Goal: Transaction & Acquisition: Purchase product/service

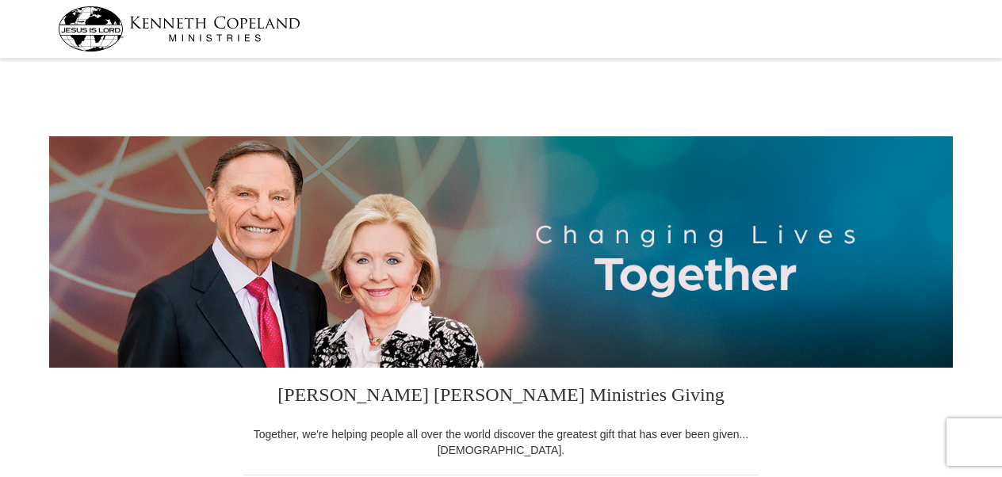
select select "TN"
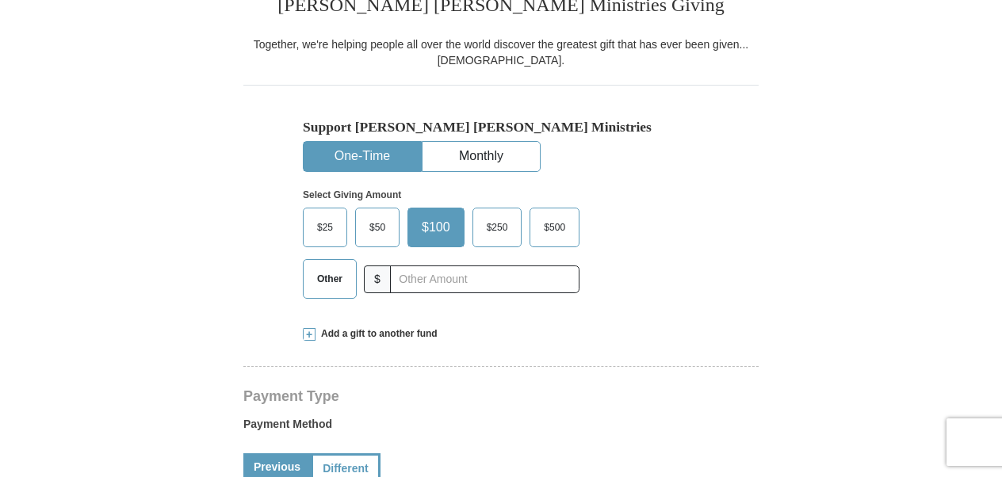
scroll to position [397, 0]
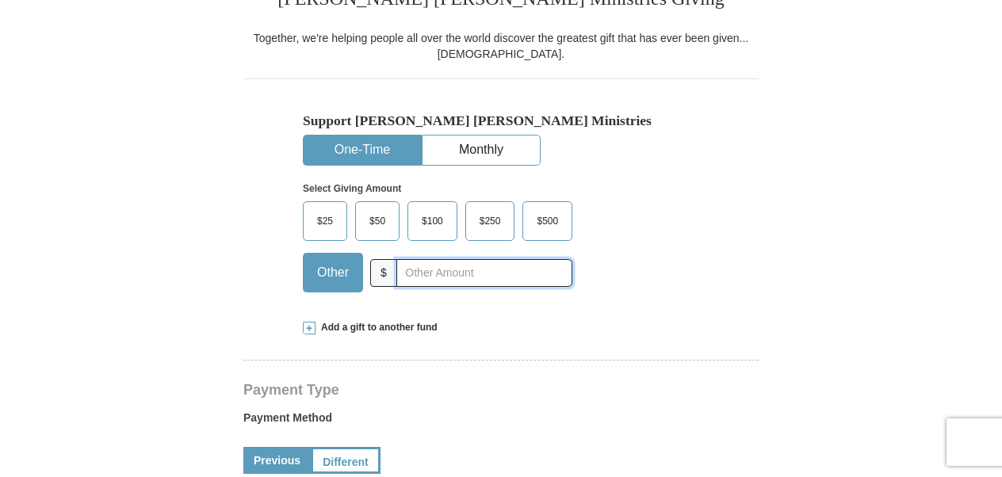
click at [466, 269] on input "text" at bounding box center [485, 273] width 176 height 28
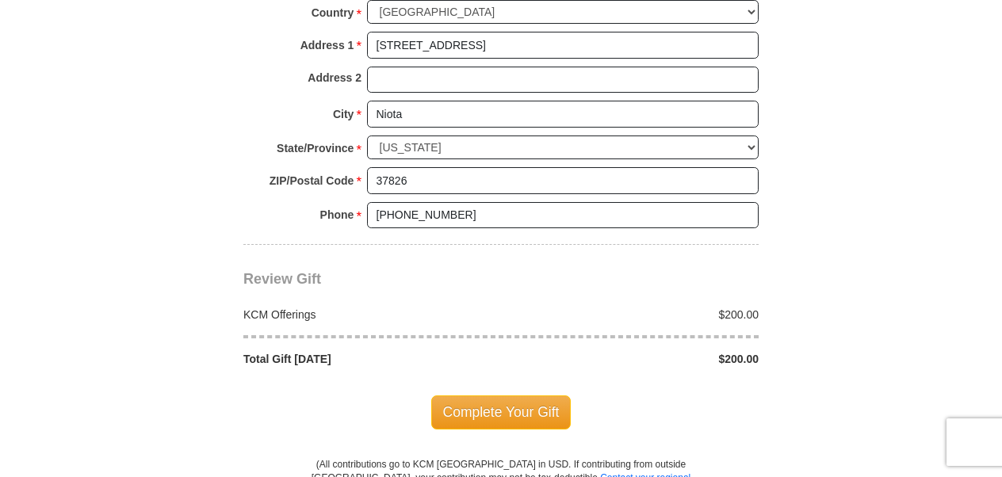
scroll to position [1269, 0]
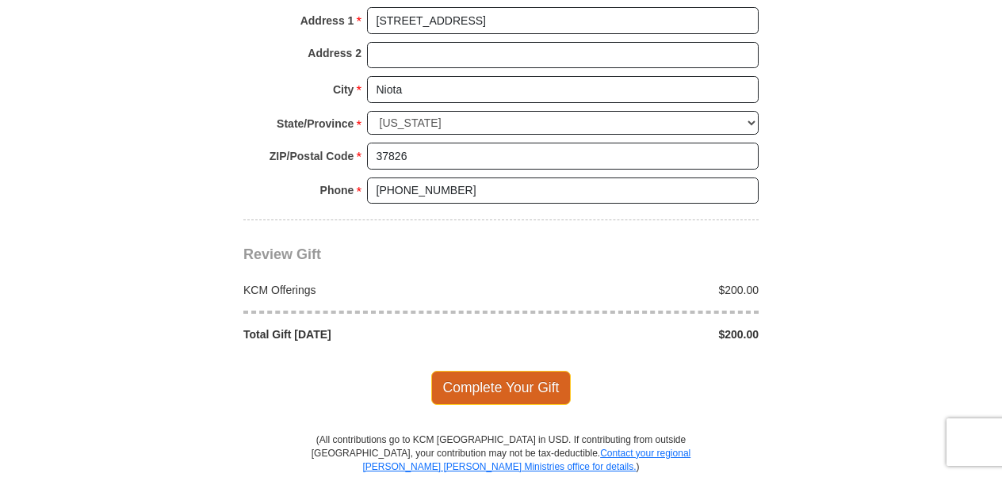
type input "200"
click at [510, 384] on span "Complete Your Gift" at bounding box center [501, 387] width 140 height 33
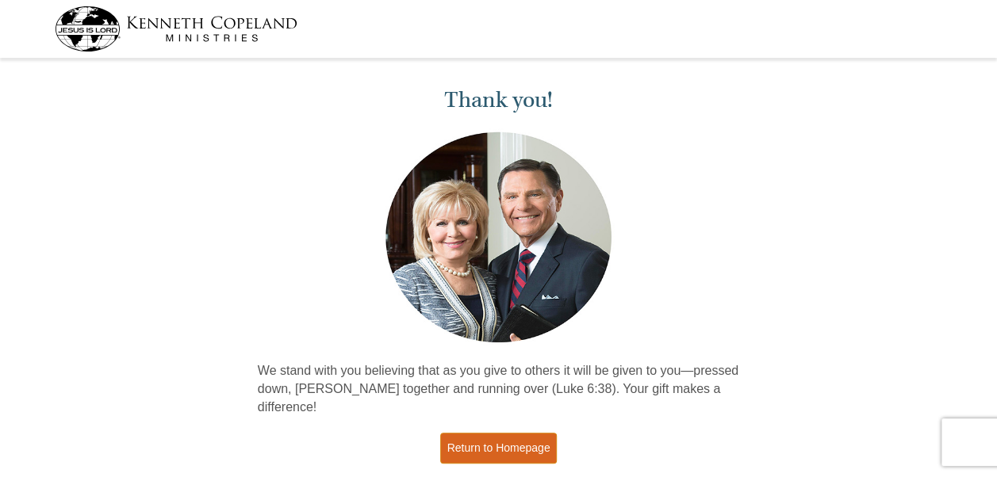
click at [546, 435] on link "Return to Homepage" at bounding box center [498, 448] width 117 height 31
